Goal: Information Seeking & Learning: Learn about a topic

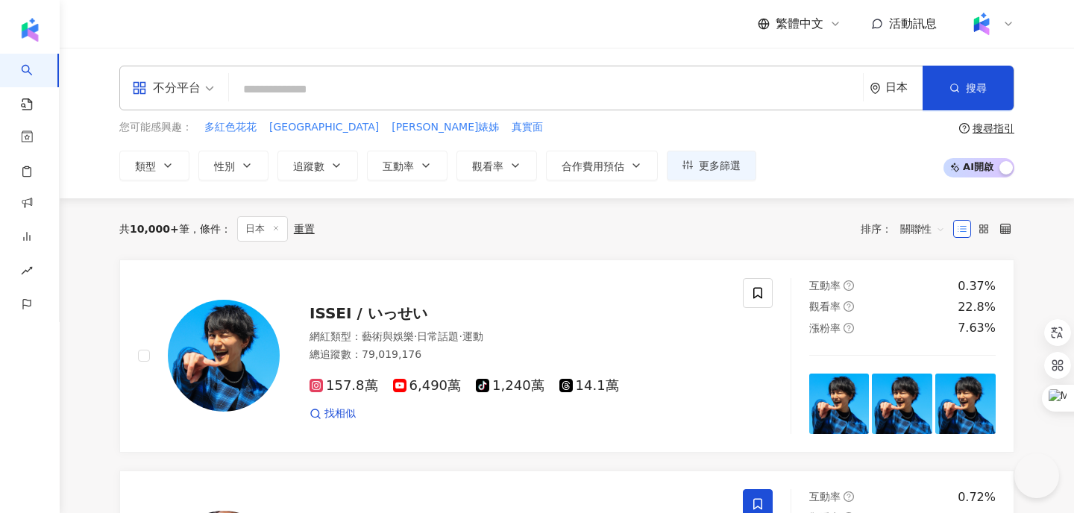
click at [408, 88] on input "search" at bounding box center [546, 89] width 622 height 28
paste input "****"
type input "****"
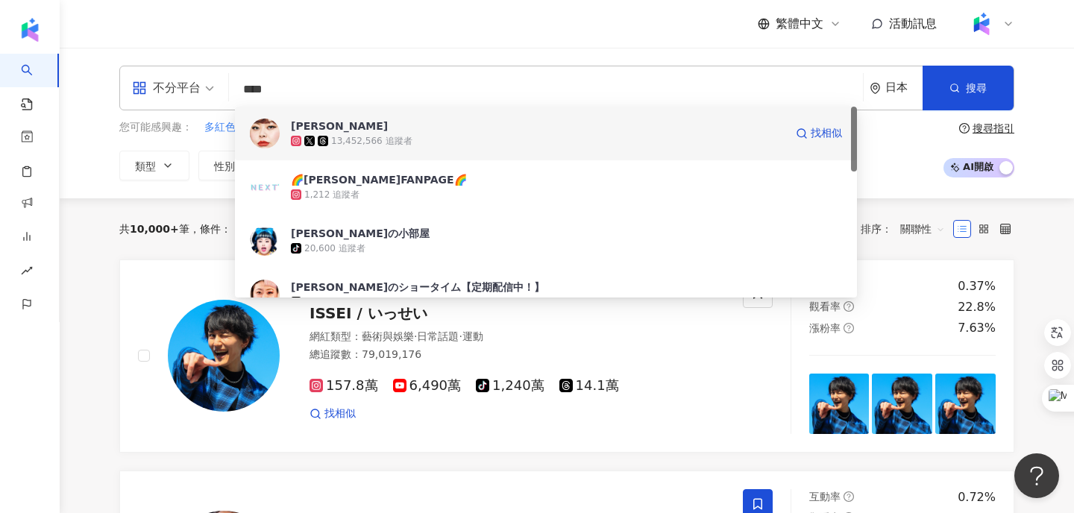
click at [318, 125] on div "渡辺直美" at bounding box center [339, 126] width 97 height 15
